Goal: Information Seeking & Learning: Check status

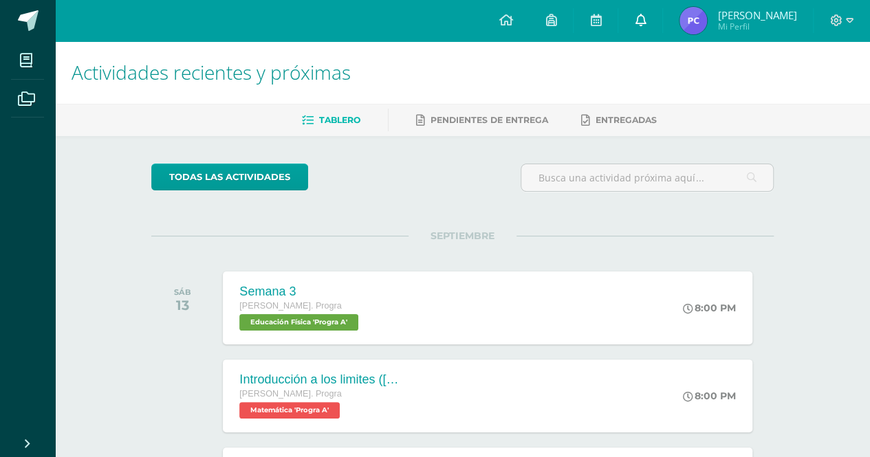
click at [662, 31] on link at bounding box center [640, 20] width 44 height 41
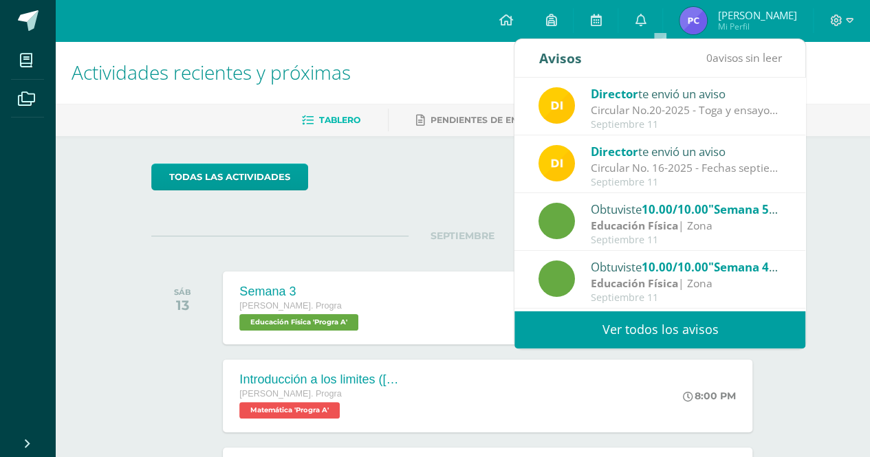
click at [717, 342] on link "Ver todos los avisos" at bounding box center [659, 330] width 291 height 38
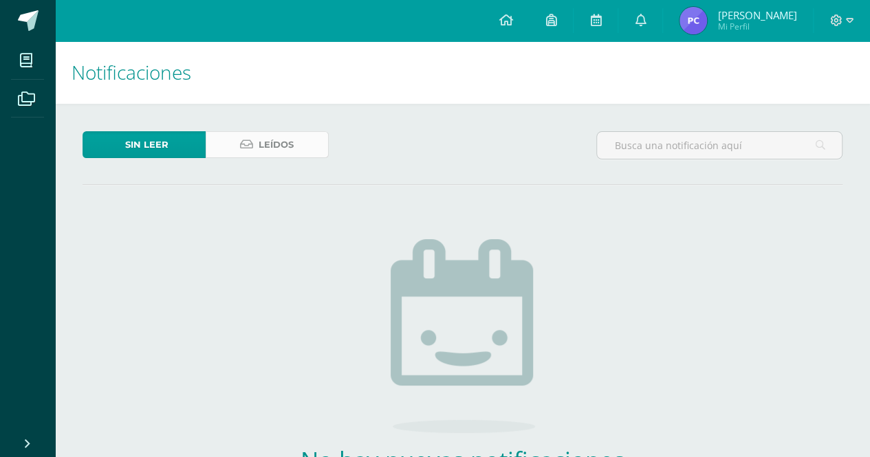
click at [298, 149] on link "Leídos" at bounding box center [267, 144] width 123 height 27
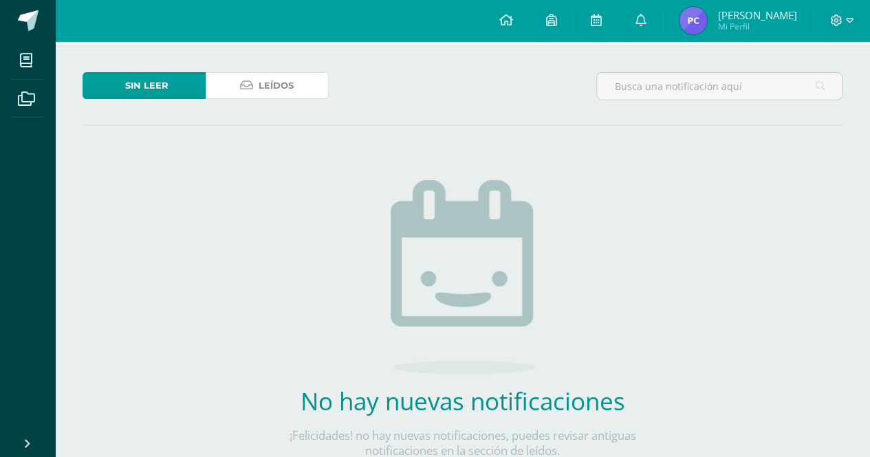
scroll to position [62, 0]
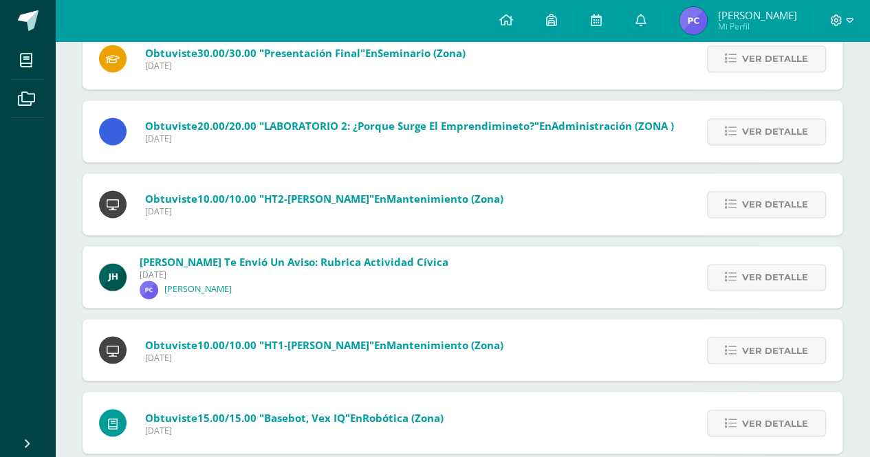
scroll to position [991, 0]
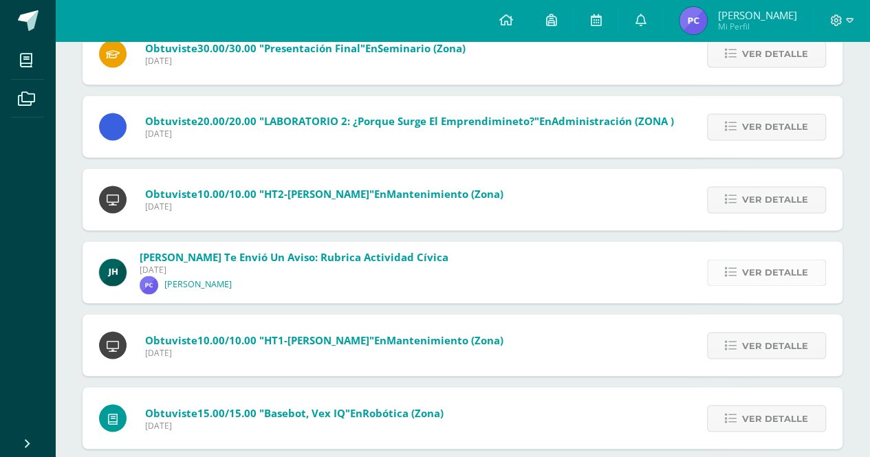
click at [787, 267] on span "Ver detalle" at bounding box center [775, 272] width 66 height 25
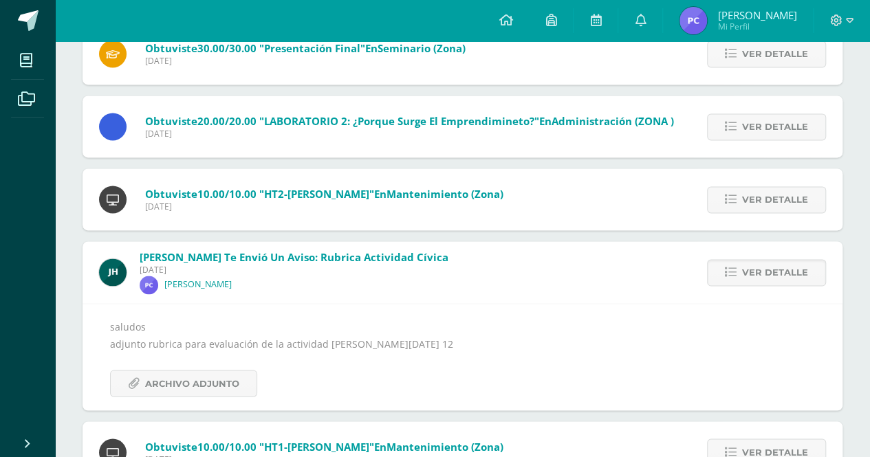
scroll to position [1049, 0]
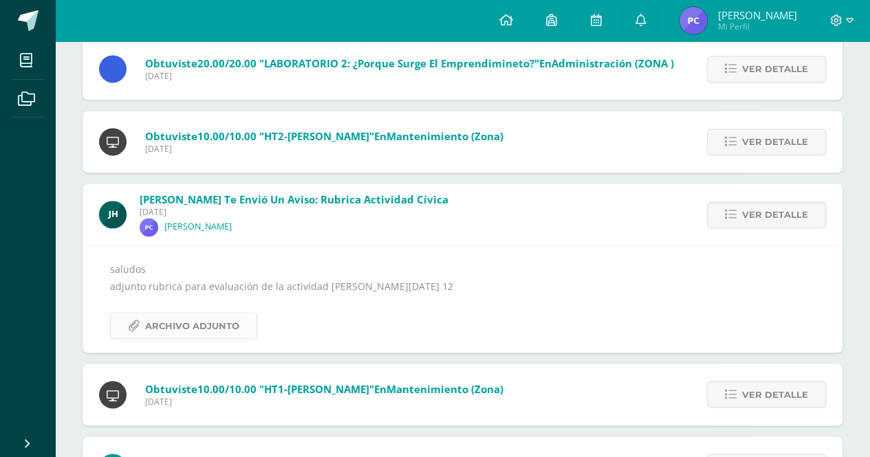
click at [188, 329] on span "Archivo Adjunto" at bounding box center [192, 325] width 94 height 25
